Goal: Task Accomplishment & Management: Use online tool/utility

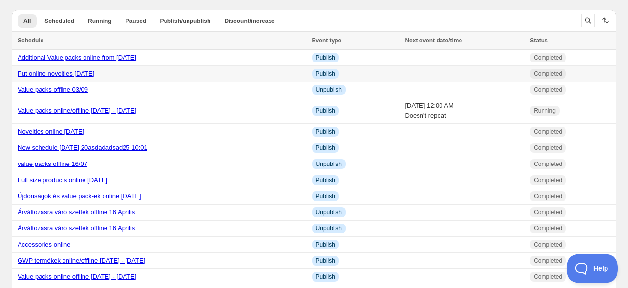
click at [74, 75] on link "Put online novelties 03 October" at bounding box center [56, 73] width 77 height 7
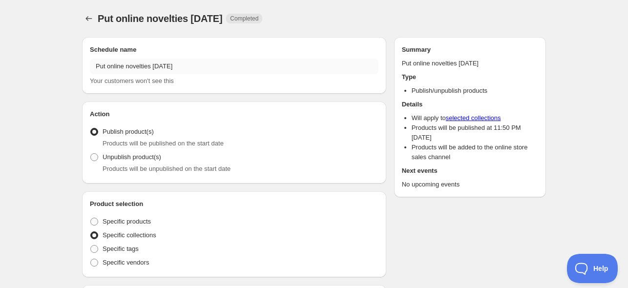
radio input "true"
checkbox input "true"
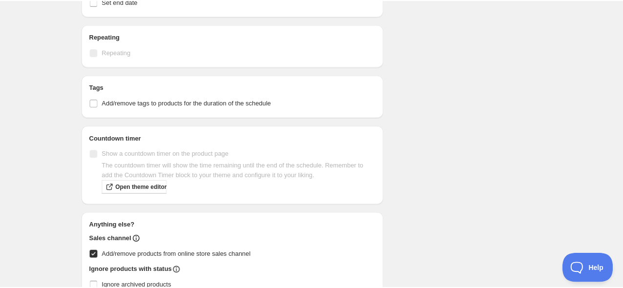
scroll to position [195, 0]
